Goal: Transaction & Acquisition: Purchase product/service

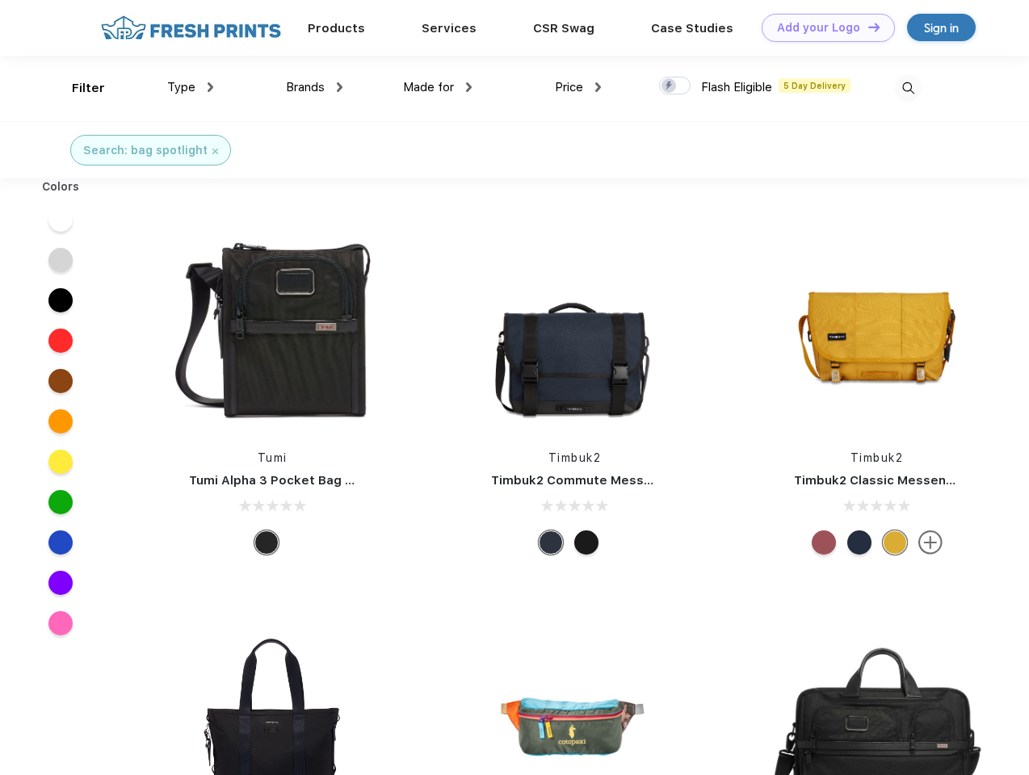
click at [822, 27] on link "Add your Logo Design Tool" at bounding box center [828, 28] width 133 height 28
click at [0, 0] on div "Design Tool" at bounding box center [0, 0] width 0 height 0
click at [867, 27] on link "Add your Logo Design Tool" at bounding box center [828, 28] width 133 height 28
click at [78, 88] on div "Filter" at bounding box center [88, 88] width 33 height 19
click at [191, 87] on span "Type" at bounding box center [181, 87] width 28 height 15
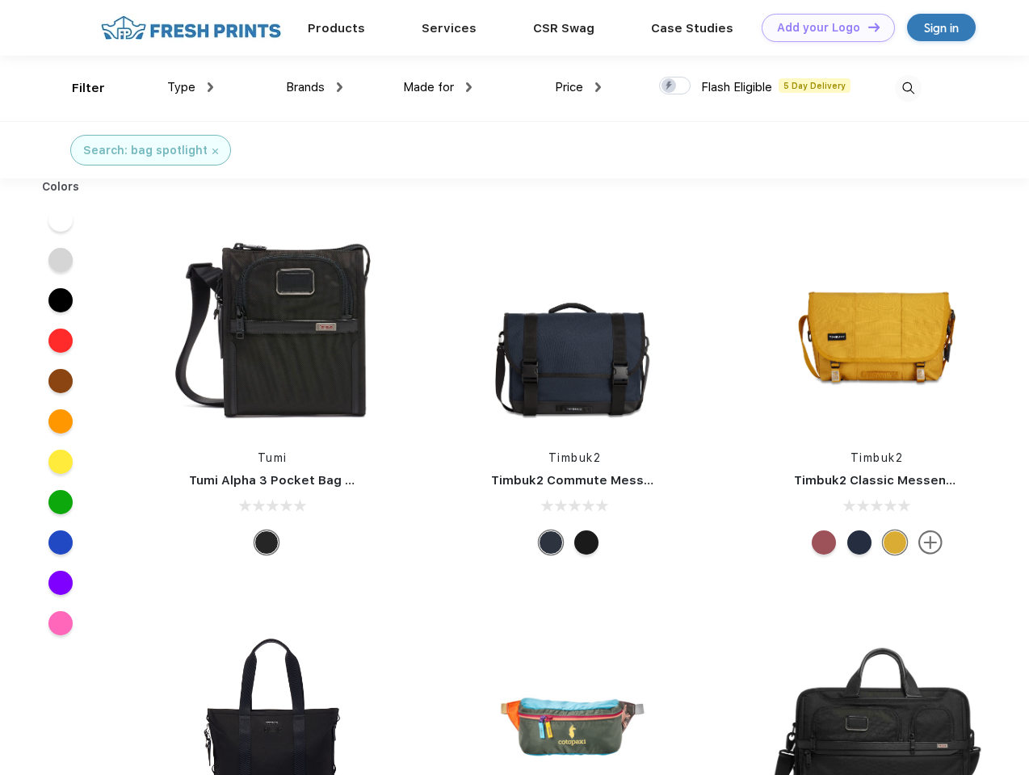
click at [314, 87] on span "Brands" at bounding box center [305, 87] width 39 height 15
click at [438, 87] on span "Made for" at bounding box center [428, 87] width 51 height 15
click at [578, 87] on span "Price" at bounding box center [569, 87] width 28 height 15
click at [675, 86] on div at bounding box center [675, 86] width 32 height 18
click at [670, 86] on input "checkbox" at bounding box center [664, 81] width 11 height 11
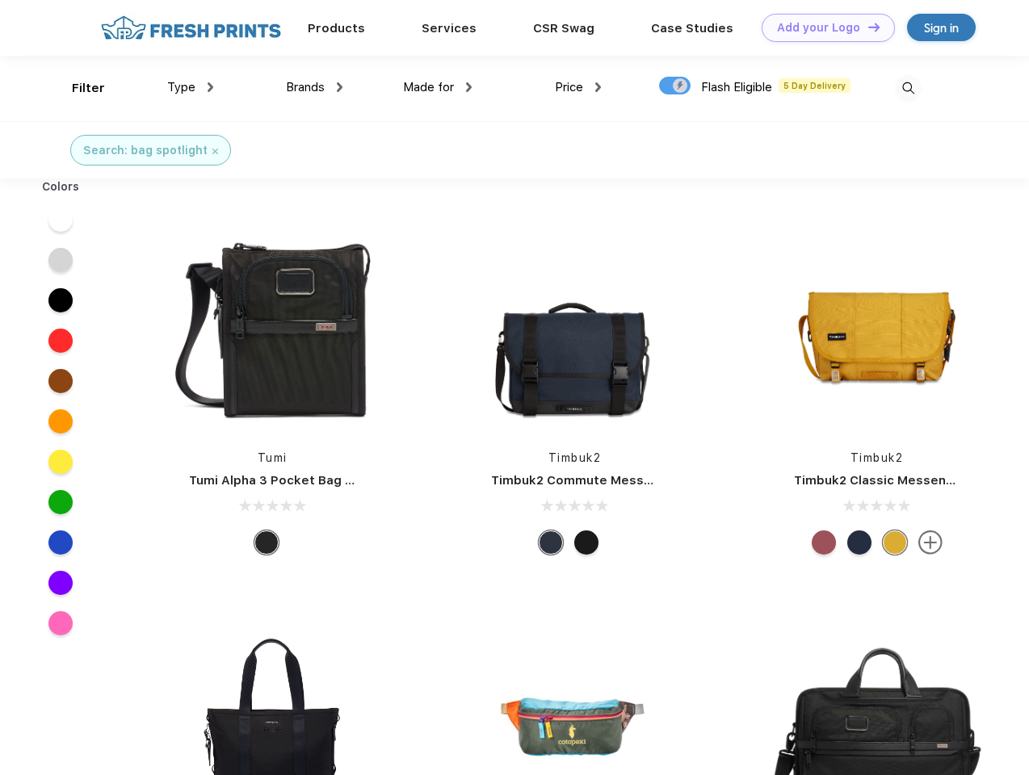
click at [908, 88] on img at bounding box center [908, 88] width 27 height 27
